Goal: Find specific page/section: Find specific page/section

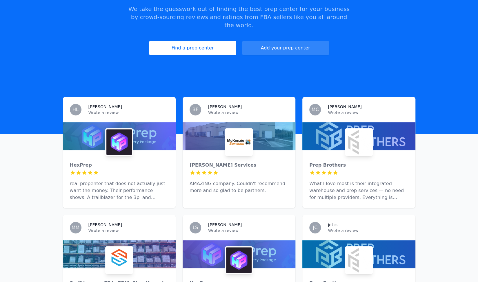
scroll to position [97, 0]
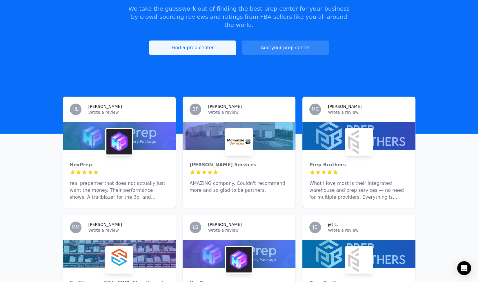
click at [207, 41] on link "Find a prep center" at bounding box center [192, 48] width 87 height 14
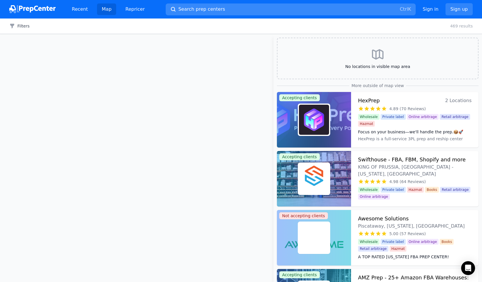
click at [218, 11] on button "Search prep centers Ctrl K" at bounding box center [291, 9] width 250 height 12
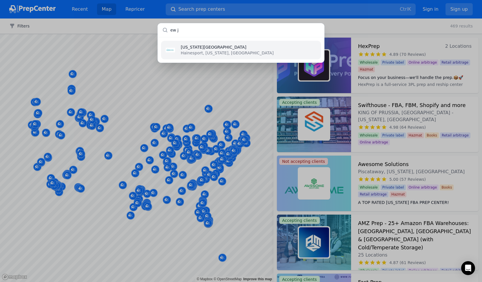
click at [206, 25] on input "ew j" at bounding box center [241, 30] width 167 height 14
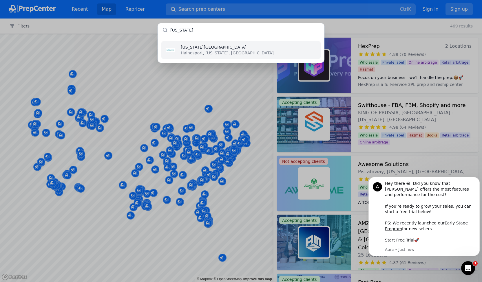
type input "[US_STATE]"
click at [194, 52] on p "Hainesport, [US_STATE], [GEOGRAPHIC_DATA]" at bounding box center [227, 53] width 93 height 6
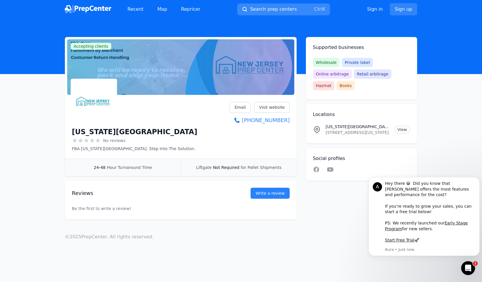
click at [276, 5] on button "Search prep centers Ctrl K" at bounding box center [283, 9] width 93 height 12
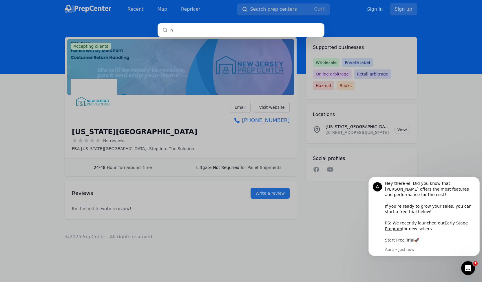
type input "nj"
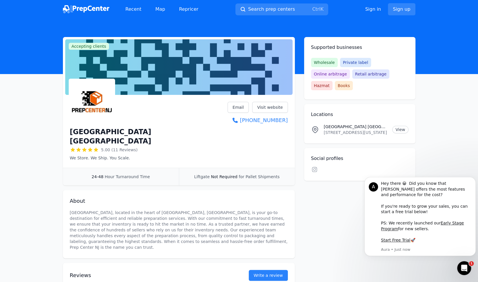
click at [8, 15] on nav "Recent Map Repricer Search prep centers Ctrl K Open main menu Sign in Sign up" at bounding box center [239, 9] width 478 height 19
click at [100, 7] on img at bounding box center [86, 9] width 46 height 8
